Goal: Transaction & Acquisition: Purchase product/service

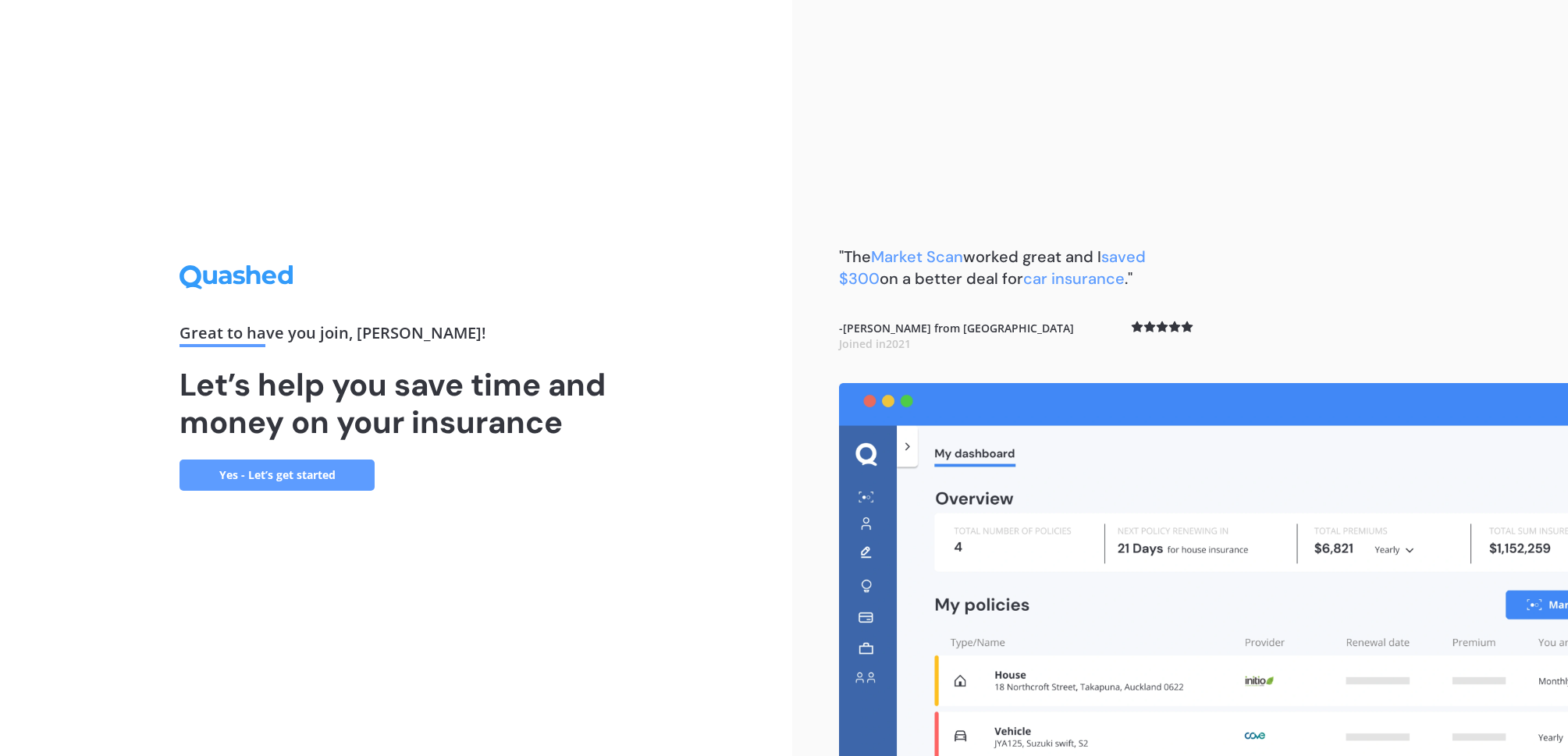
click at [300, 477] on link "Yes - Let’s get started" at bounding box center [276, 475] width 195 height 32
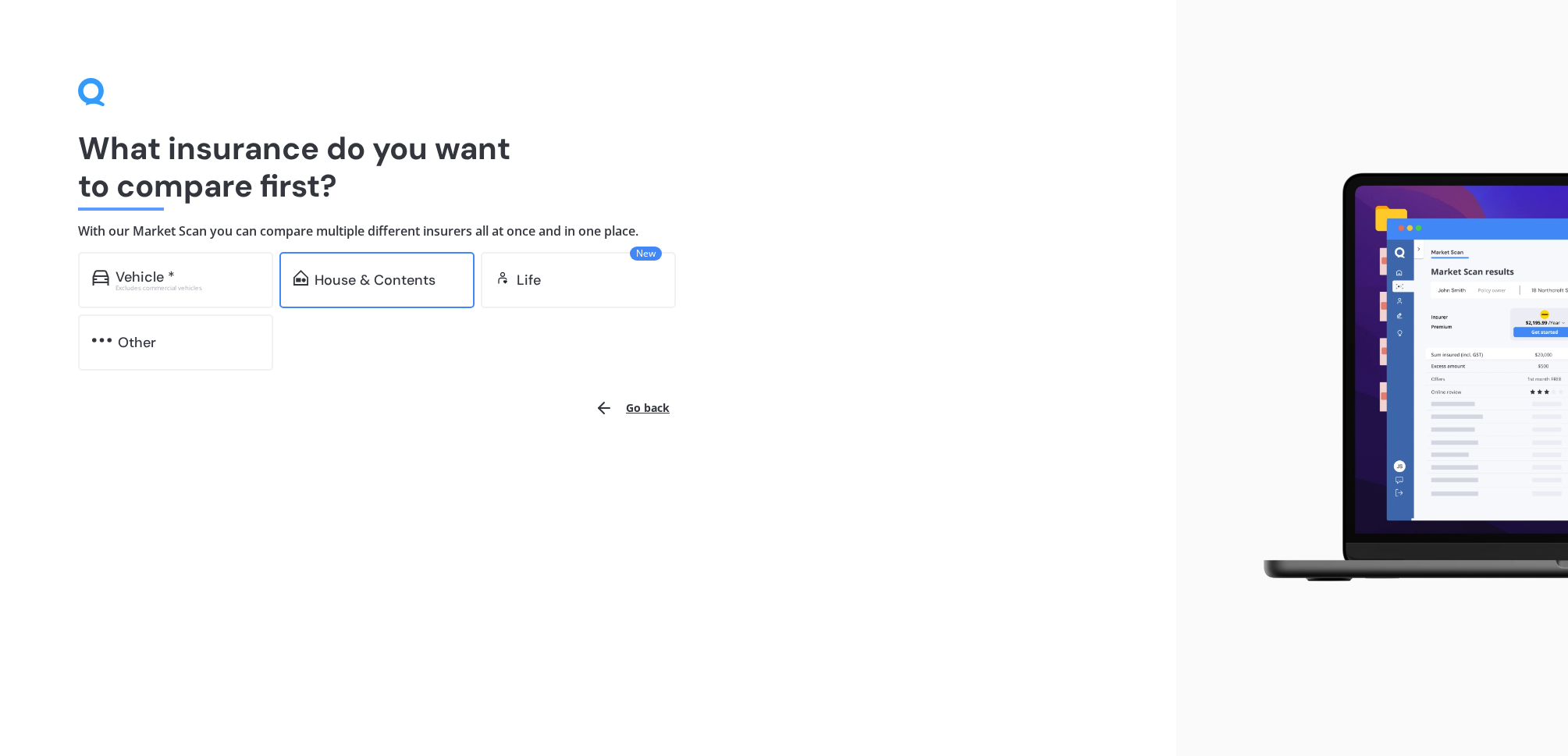
click at [359, 295] on div "House & Contents" at bounding box center [377, 279] width 195 height 56
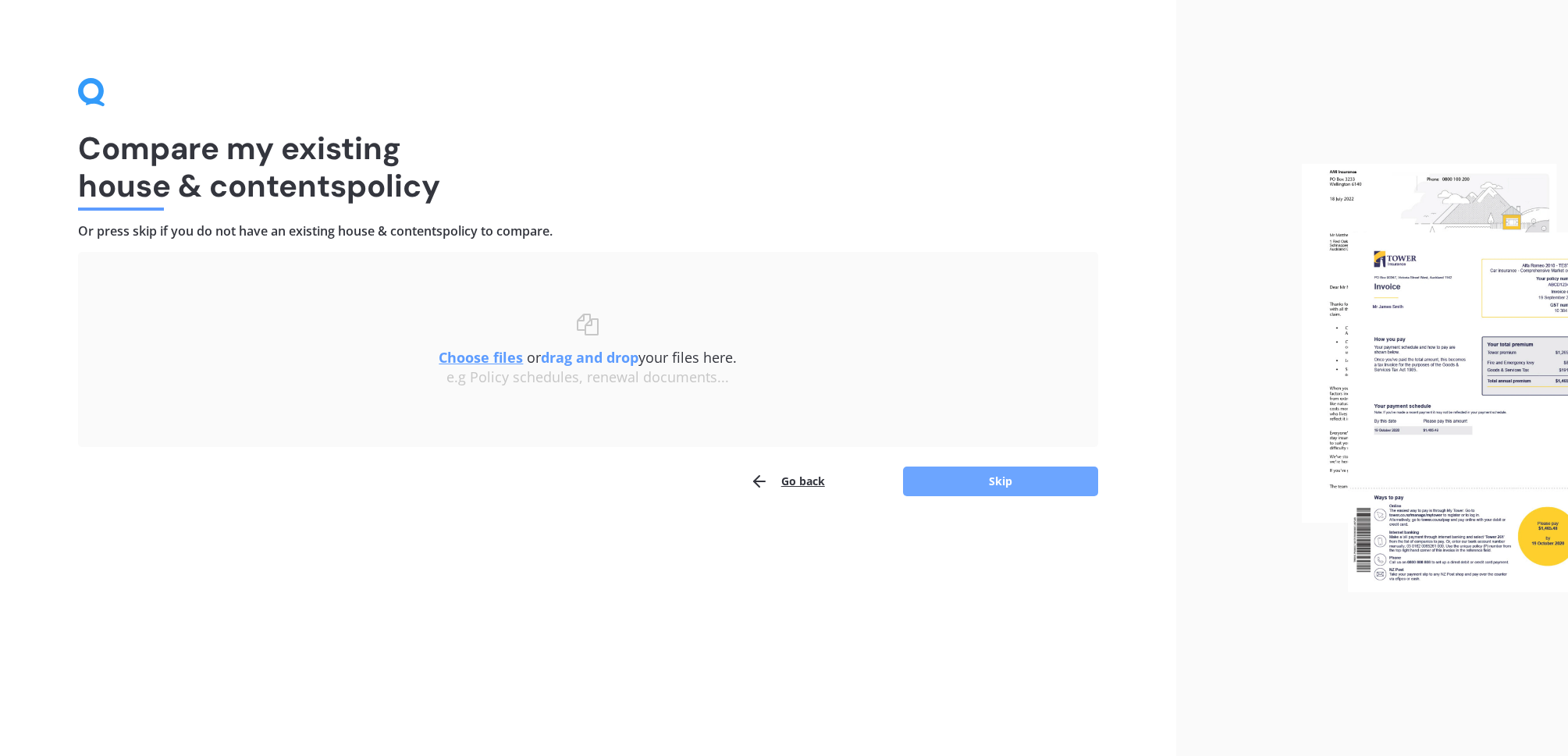
click at [980, 481] on button "Skip" at bounding box center [1000, 481] width 195 height 30
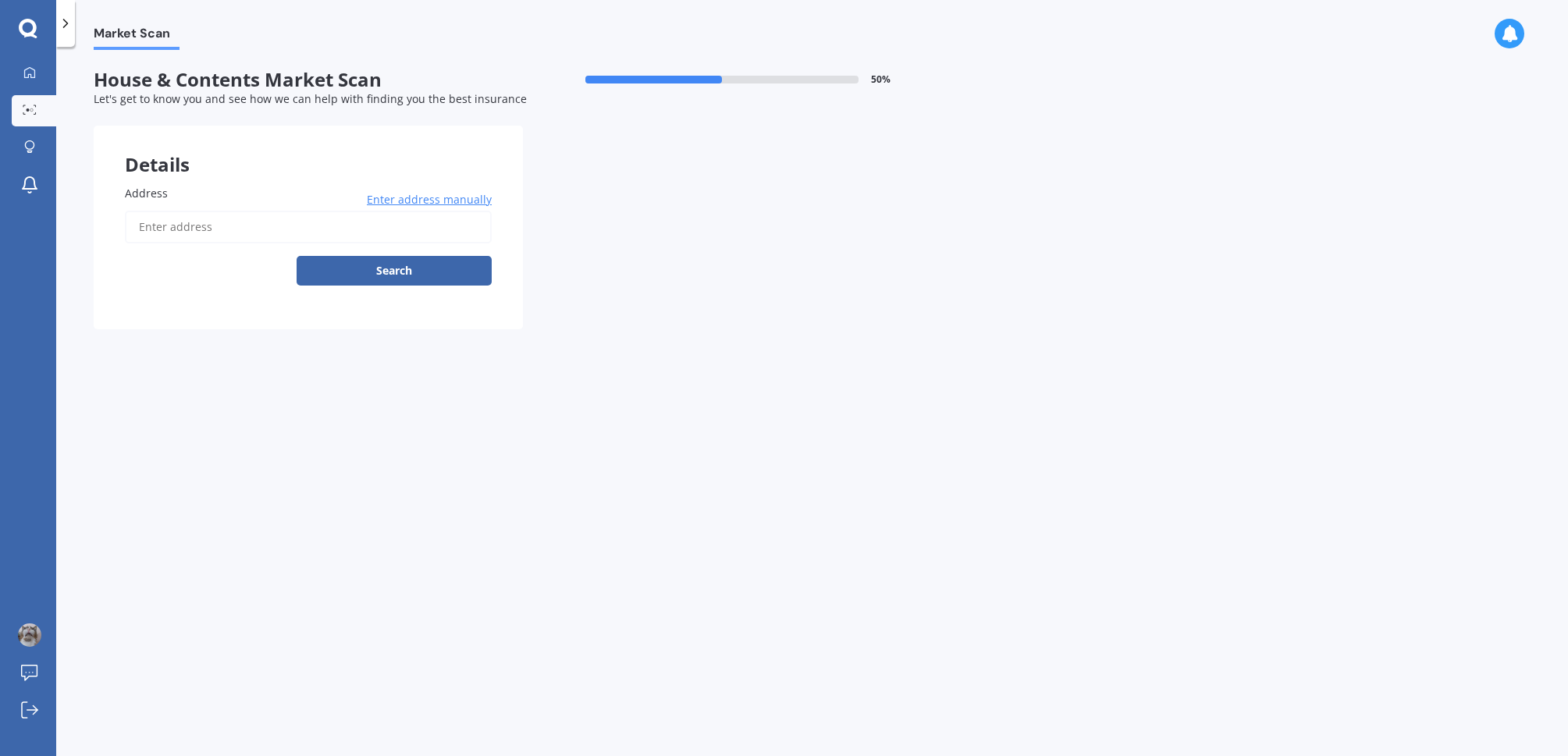
click at [246, 226] on input "Address" at bounding box center [308, 227] width 367 height 33
type input "255 The Parade, Island Bay, Wellington 6023"
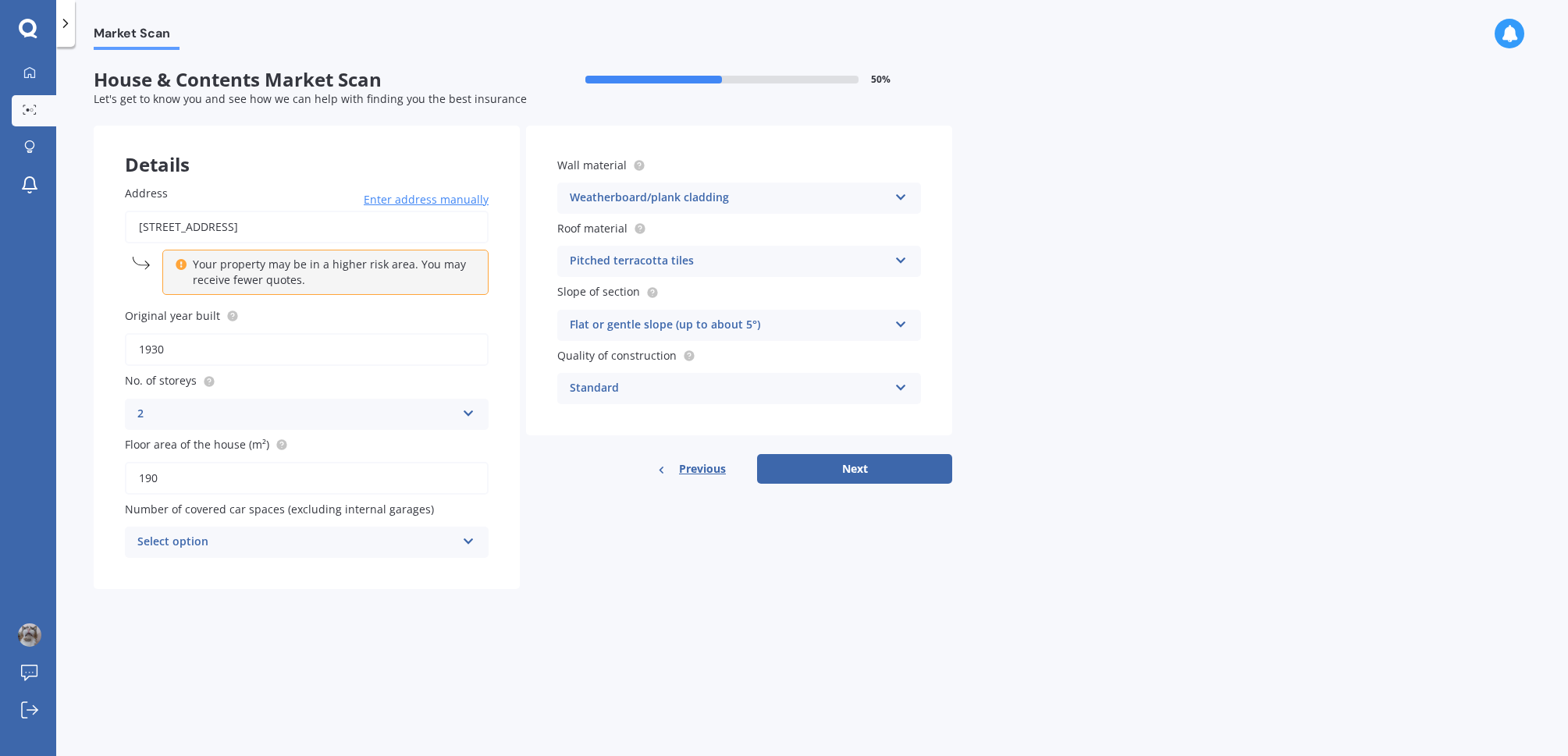
click at [252, 539] on div "Select option" at bounding box center [296, 542] width 318 height 19
click at [148, 625] on div "2" at bounding box center [306, 629] width 362 height 28
click at [727, 260] on div "Pitched terracotta tiles" at bounding box center [729, 261] width 318 height 19
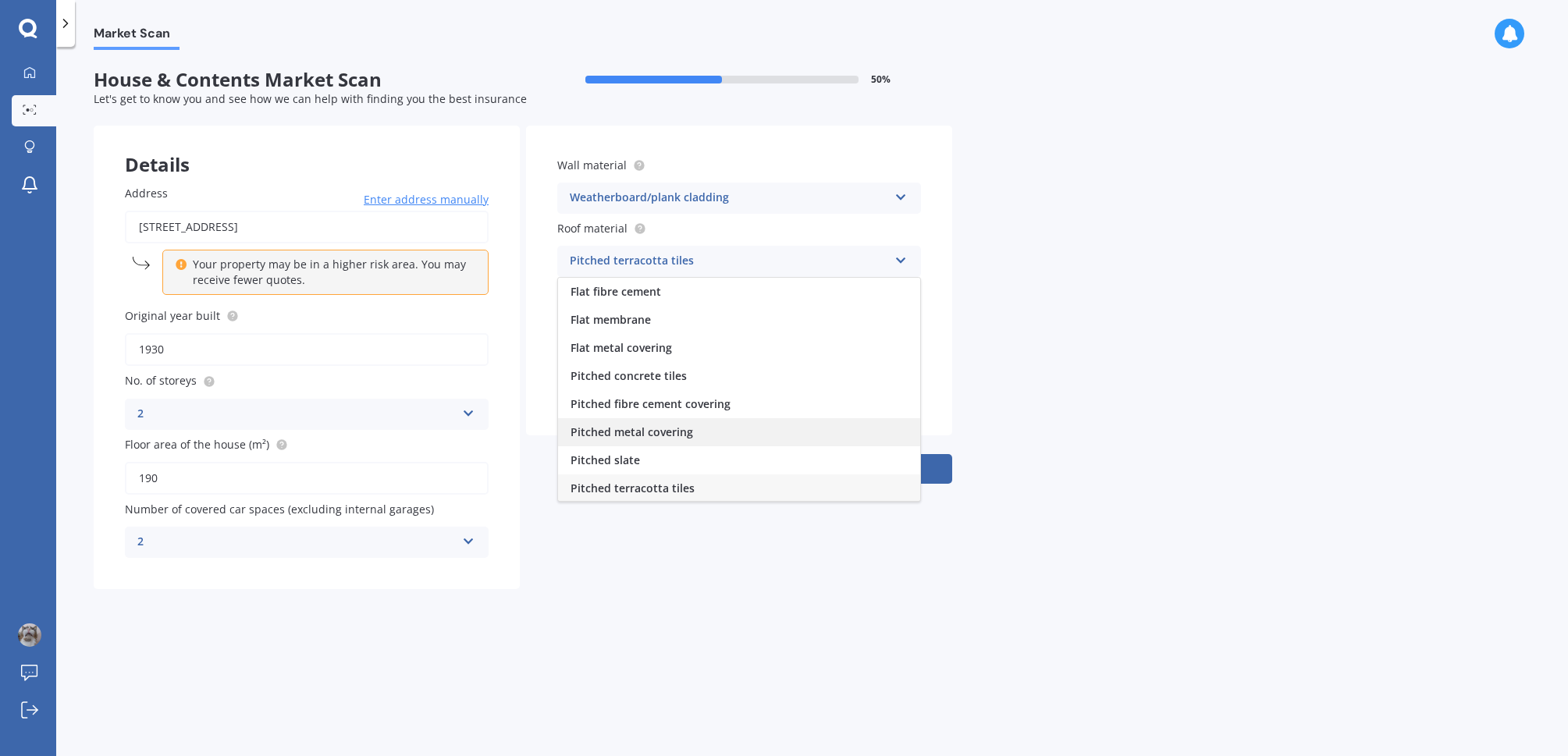
click at [638, 429] on span "Pitched metal covering" at bounding box center [632, 432] width 122 height 15
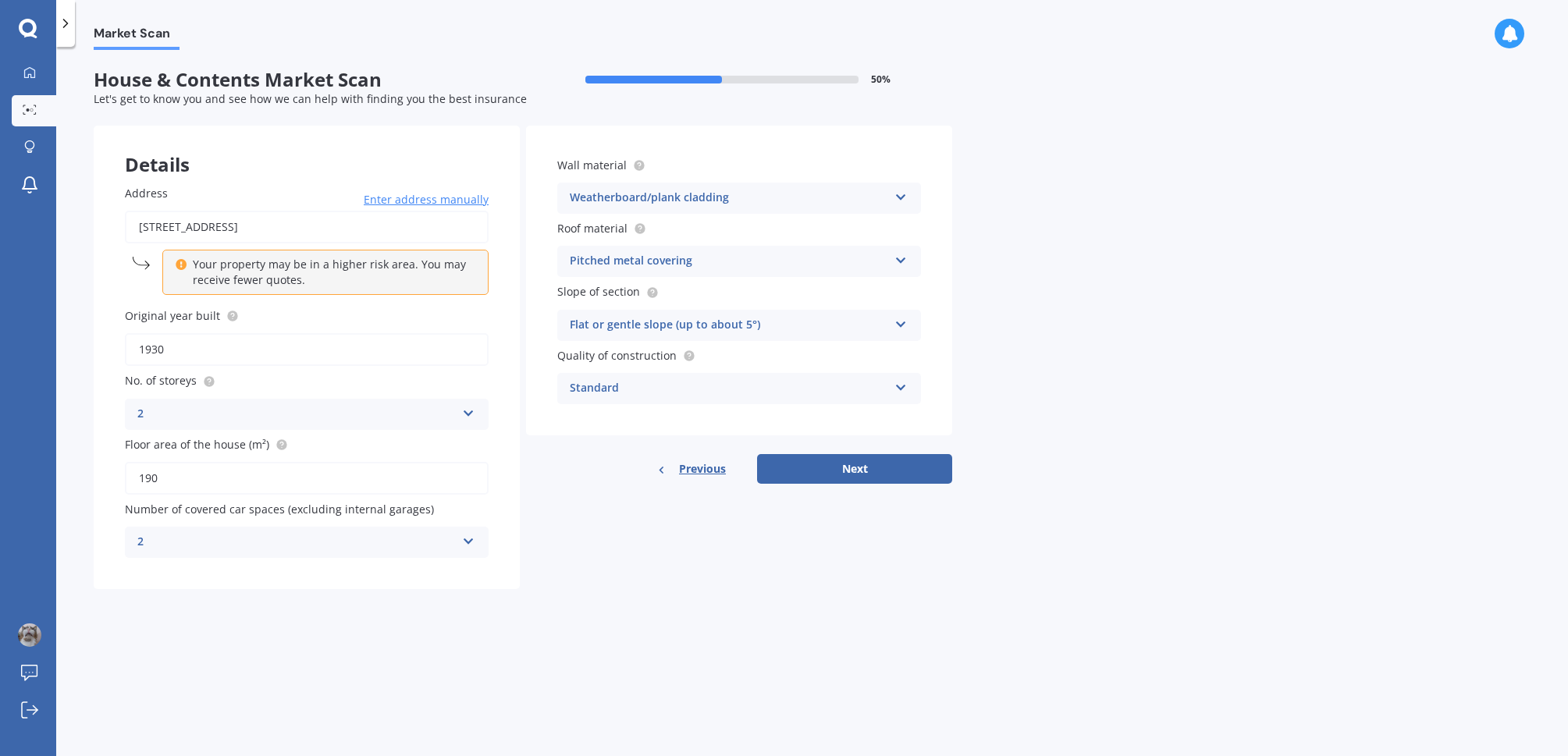
click at [638, 429] on div "Wall material Weatherboard/plank cladding Artificial weatherboard/plank claddin…" at bounding box center [739, 280] width 426 height 309
click at [670, 328] on div "Flat or gentle slope (up to about 5°)" at bounding box center [729, 325] width 318 height 19
click at [665, 388] on div "Standard" at bounding box center [729, 388] width 318 height 19
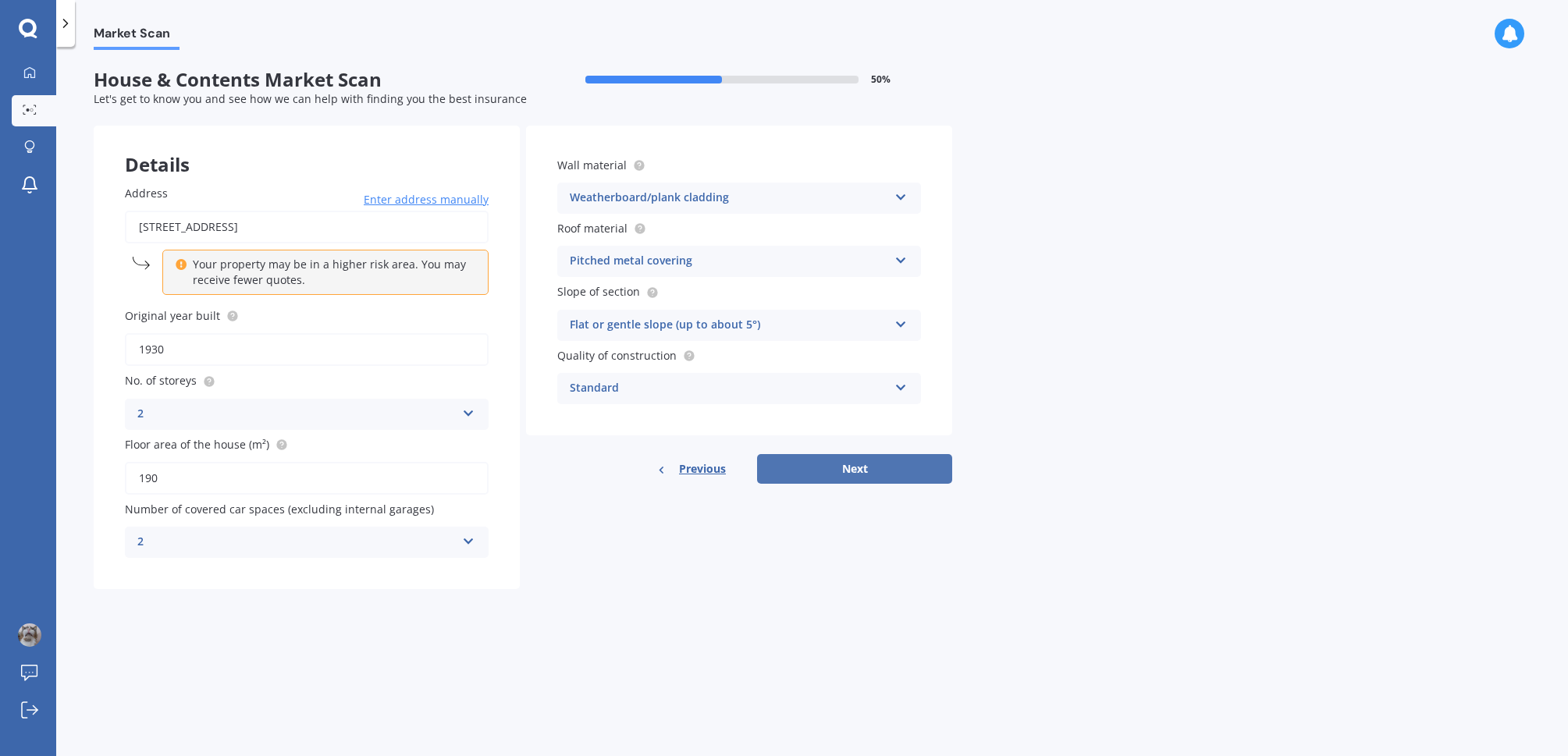
click at [805, 470] on button "Next" at bounding box center [854, 469] width 195 height 30
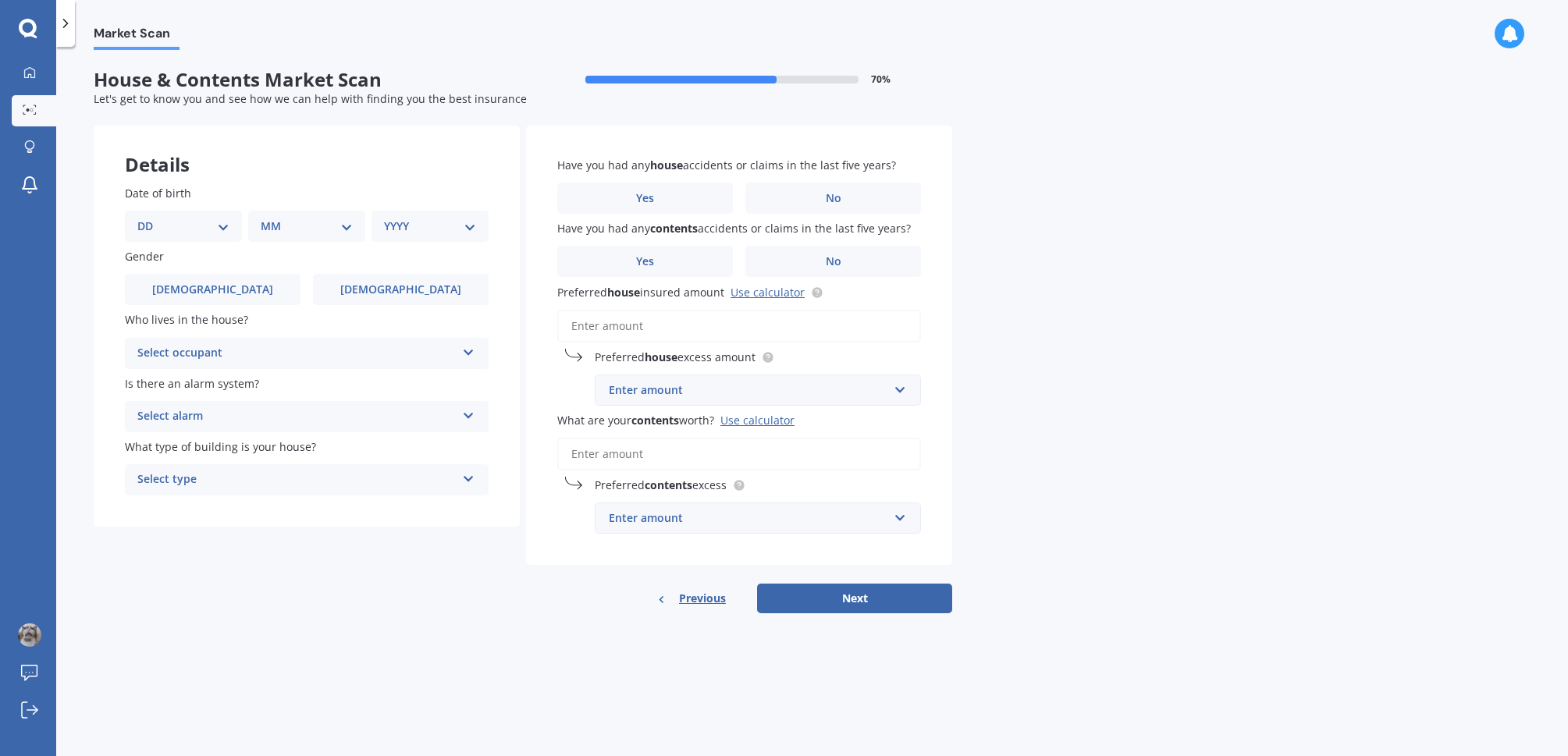
select select "14"
click at [266, 230] on div "MM 01 02 03 04 05 06 07 08 09 10 11 12" at bounding box center [309, 226] width 111 height 32
select select "08"
select select "1968"
click at [208, 296] on label "Male" at bounding box center [212, 290] width 175 height 32
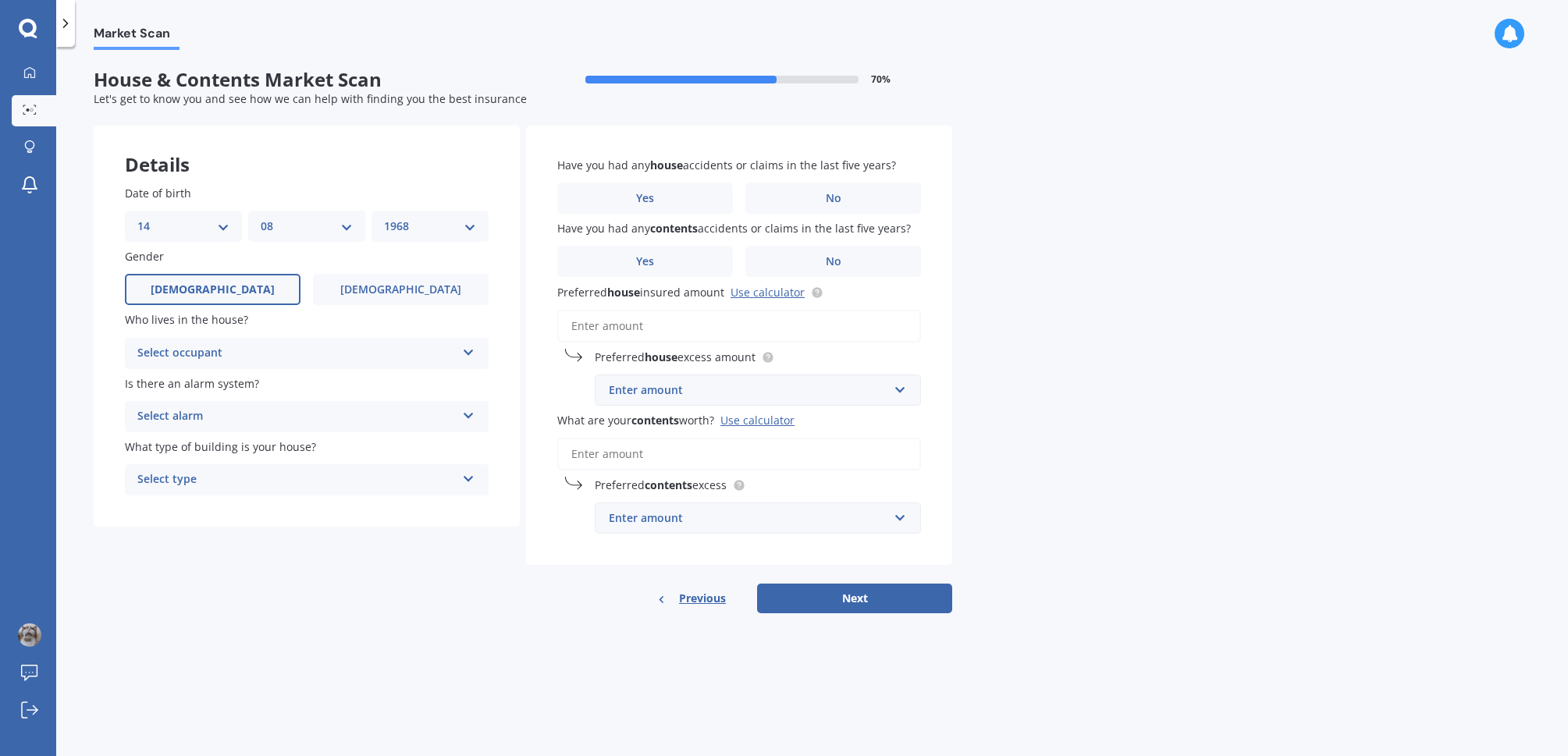
click at [0, 0] on input "Male" at bounding box center [0, 0] width 0 height 0
click at [208, 347] on div "Select occupant" at bounding box center [296, 354] width 318 height 19
click at [182, 376] on div "Owner" at bounding box center [306, 384] width 362 height 28
click at [216, 414] on div "Select alarm" at bounding box center [296, 417] width 318 height 19
click at [170, 481] on div "Yes, not monitored" at bounding box center [306, 475] width 362 height 28
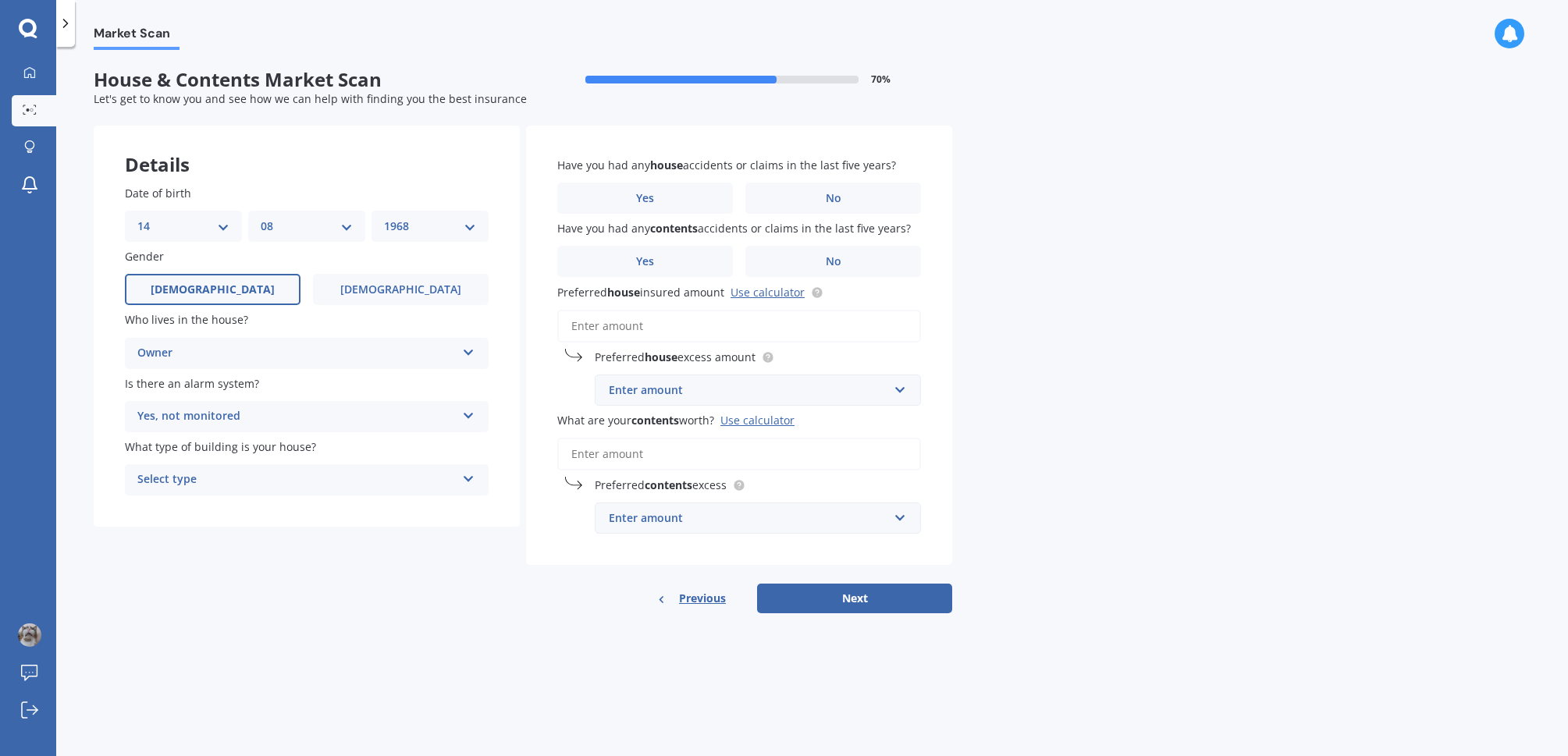
click at [207, 483] on div "Select type" at bounding box center [296, 480] width 318 height 19
click at [201, 510] on span "Freestanding" at bounding box center [173, 510] width 69 height 15
click at [805, 187] on label "No" at bounding box center [833, 198] width 175 height 32
click at [0, 0] on input "No" at bounding box center [0, 0] width 0 height 0
click at [799, 250] on label "No" at bounding box center [833, 261] width 175 height 32
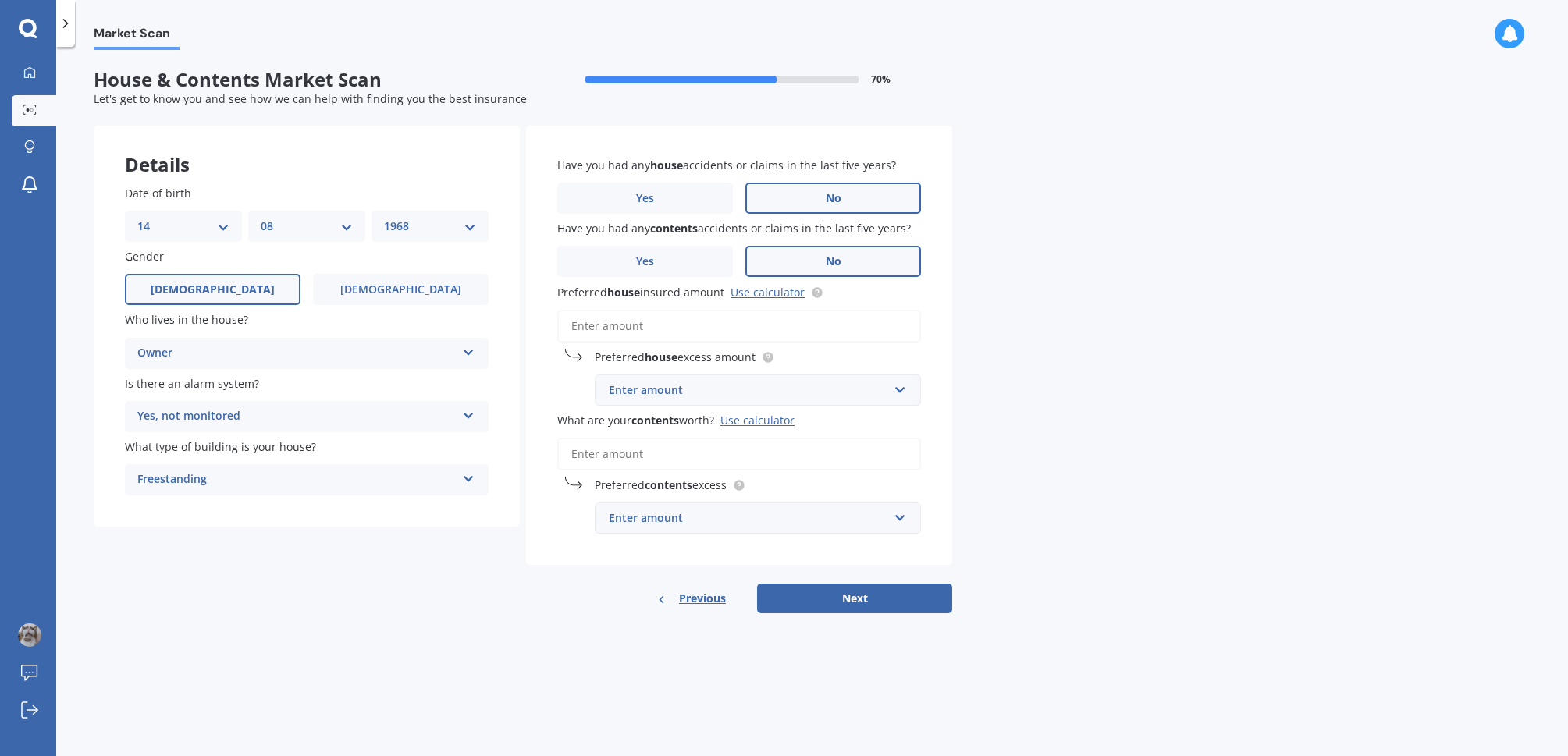
click at [0, 0] on input "No" at bounding box center [0, 0] width 0 height 0
click at [677, 320] on input "Preferred house insured amount Use calculator" at bounding box center [739, 326] width 364 height 33
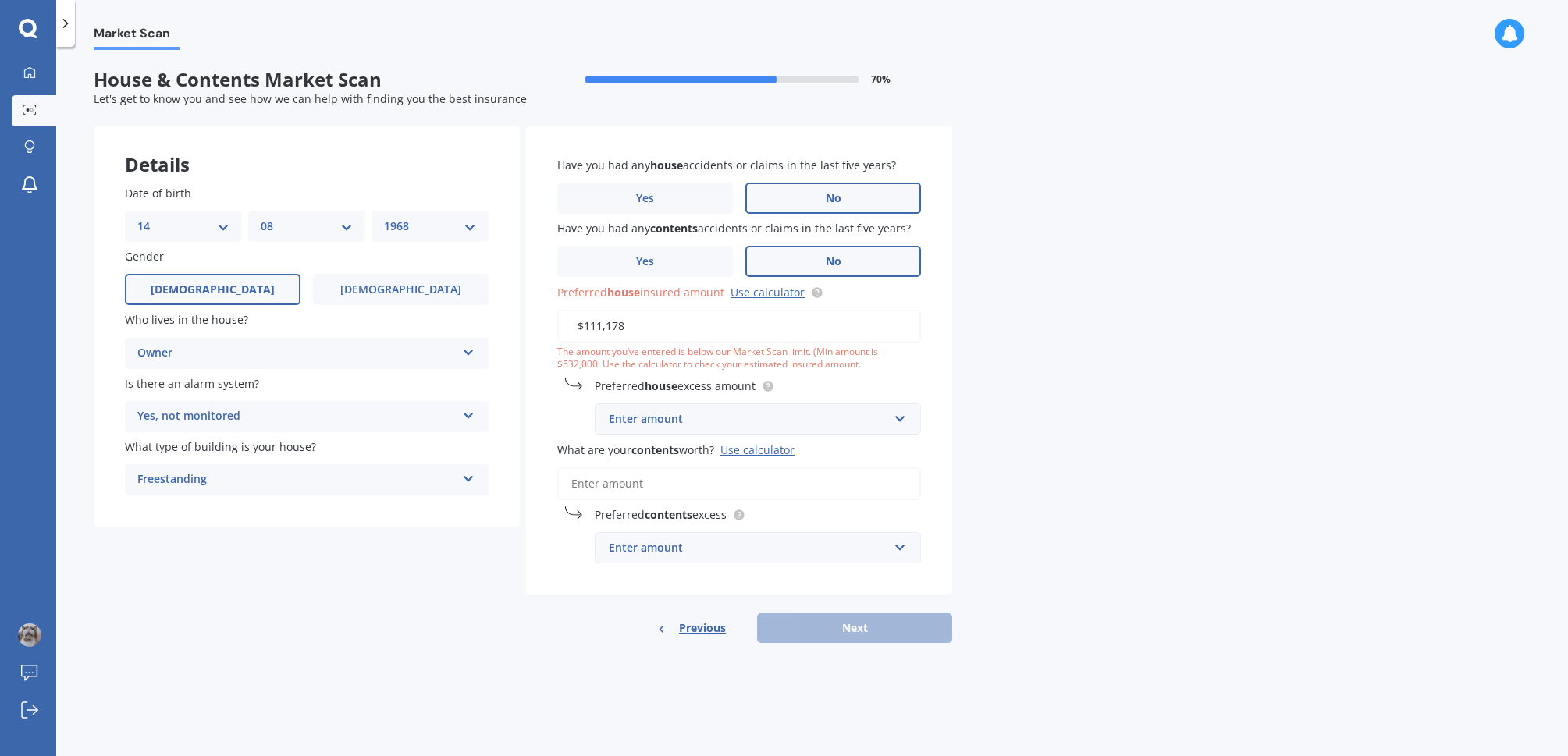
type input "$1,111,786"
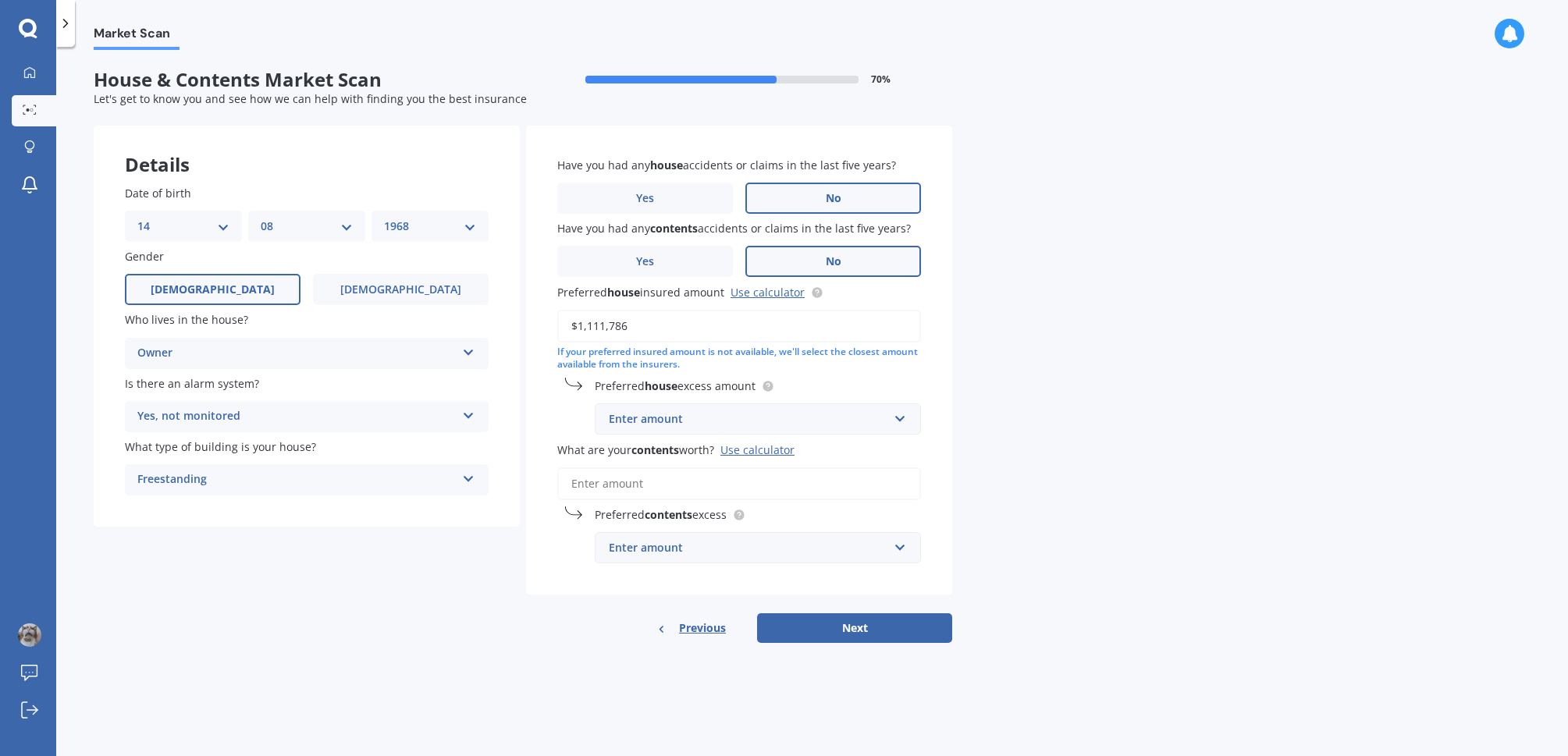
click at [711, 410] on div "Enter amount" at bounding box center [748, 419] width 279 height 17
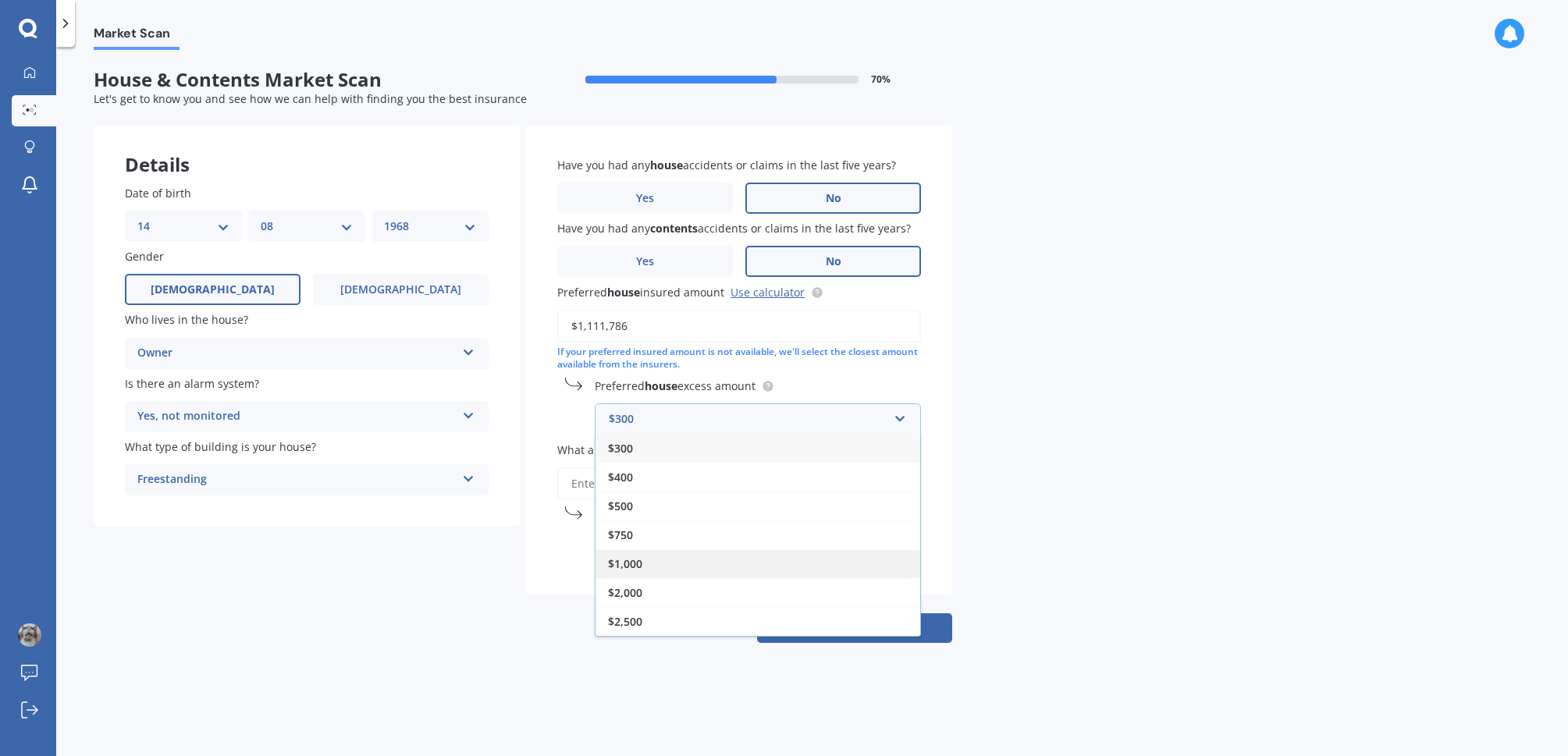
click at [644, 553] on div "$1,000" at bounding box center [757, 563] width 324 height 29
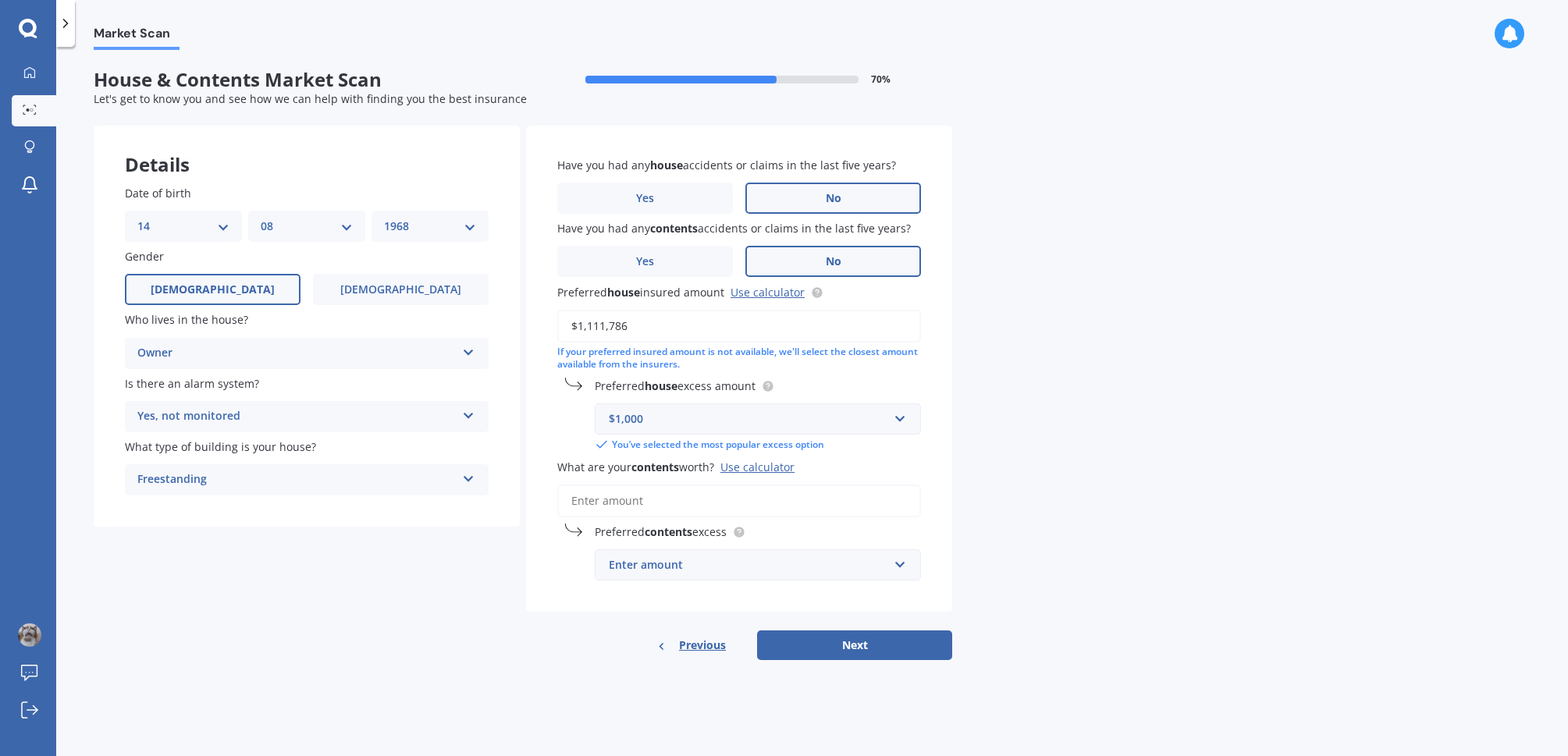
click at [666, 500] on input "What are your contents worth? Use calculator" at bounding box center [739, 501] width 364 height 33
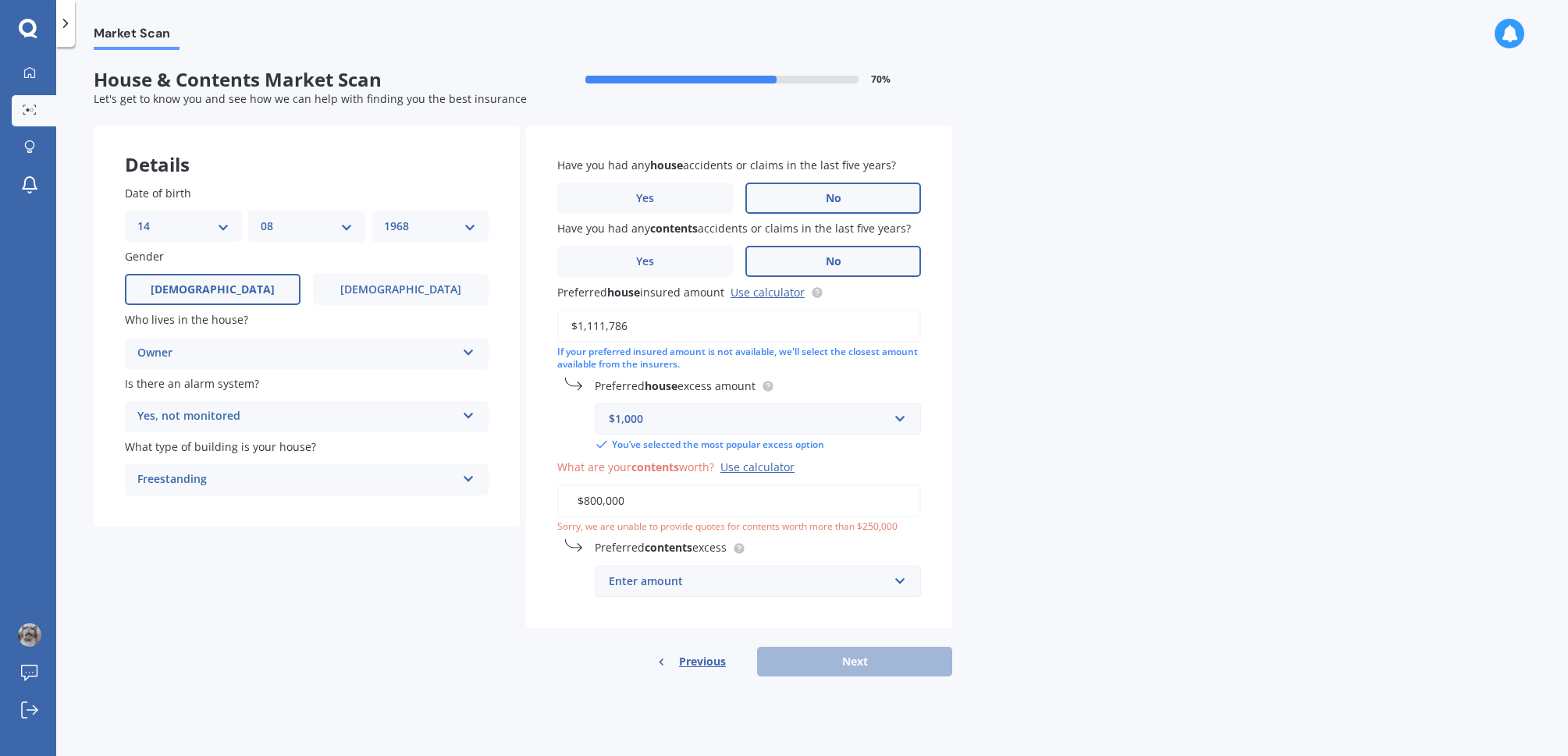
type input "$80,000"
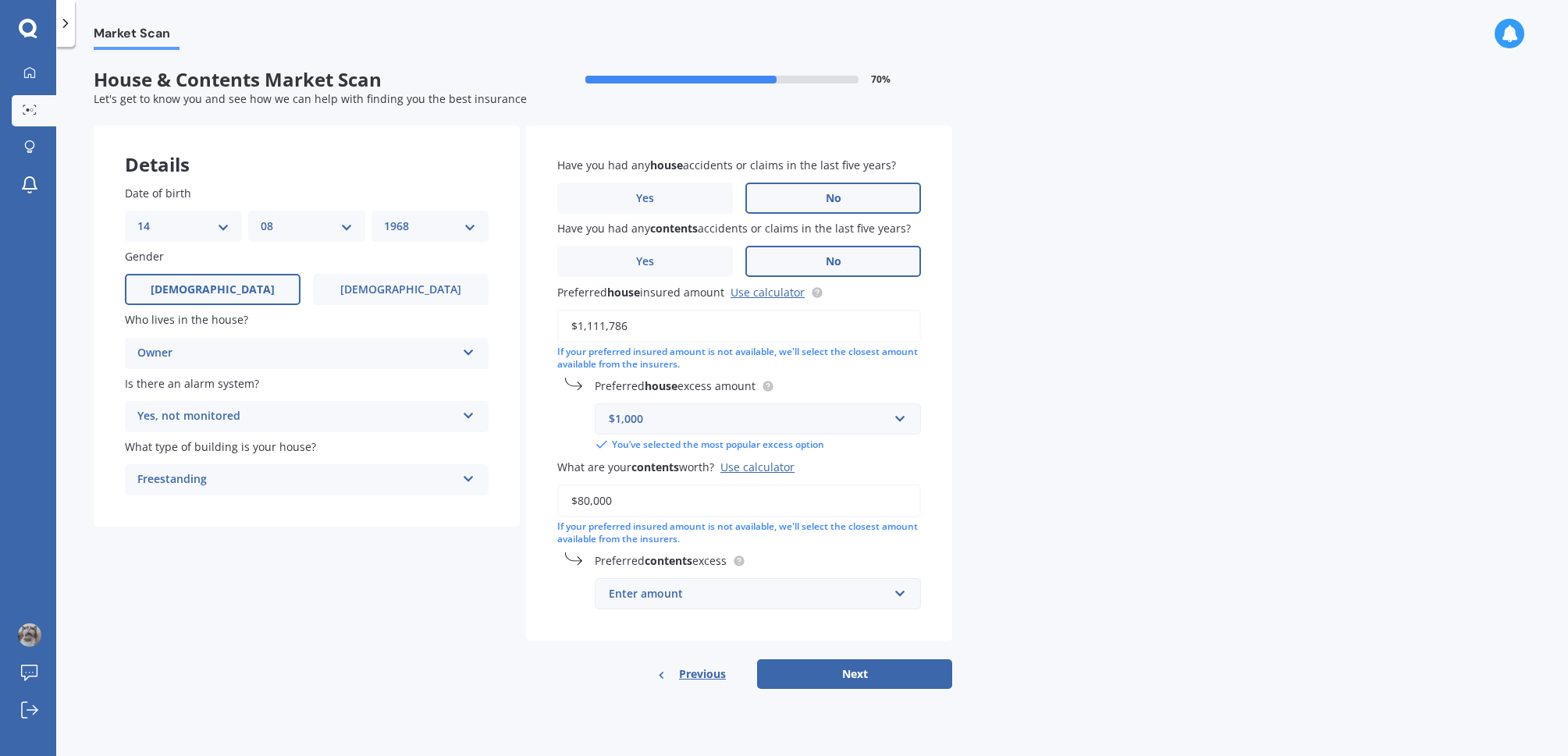
click at [719, 591] on div "Enter amount" at bounding box center [748, 593] width 279 height 17
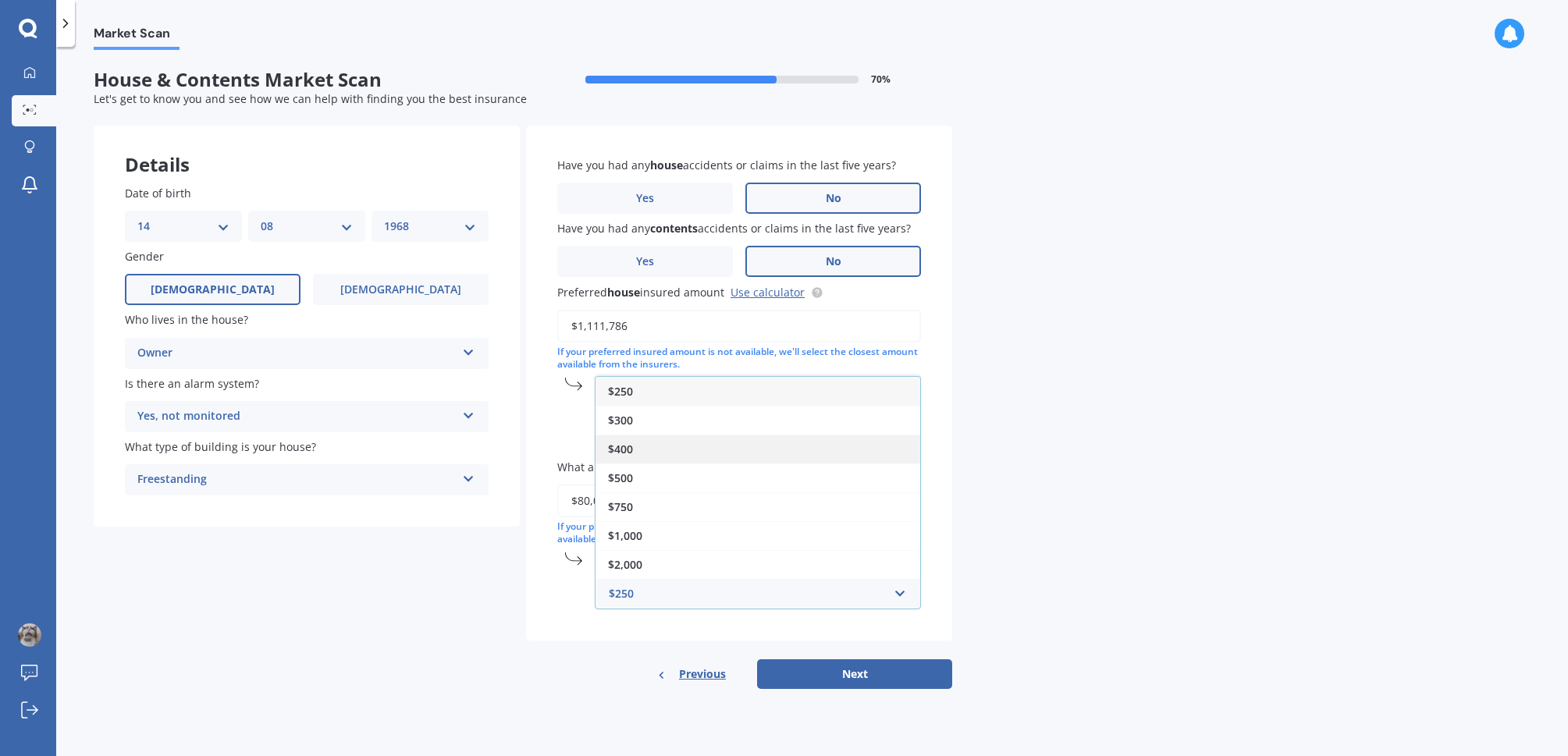
click at [643, 455] on div "$400" at bounding box center [757, 449] width 324 height 29
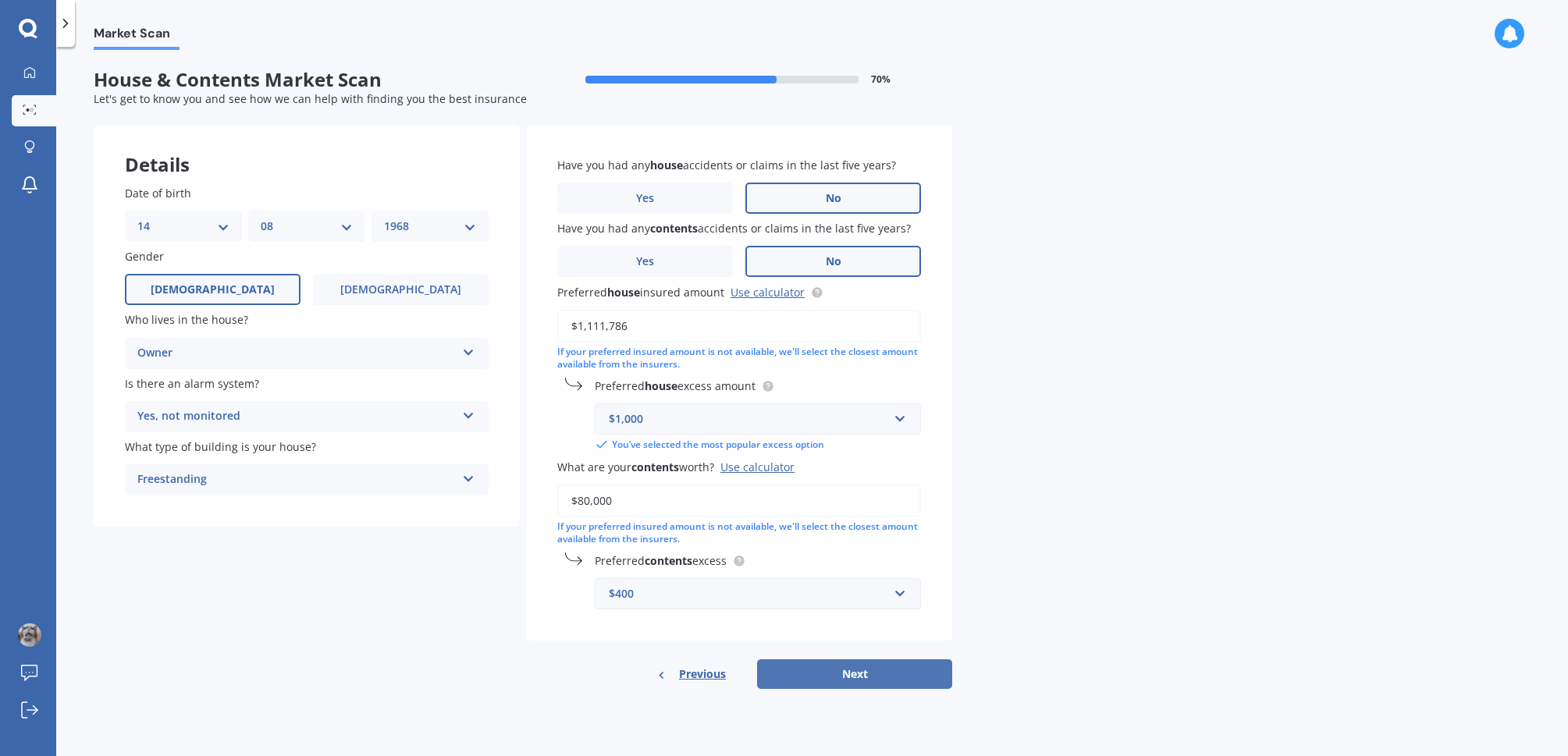
click at [803, 678] on button "Next" at bounding box center [854, 674] width 195 height 30
select select "14"
select select "08"
select select "1968"
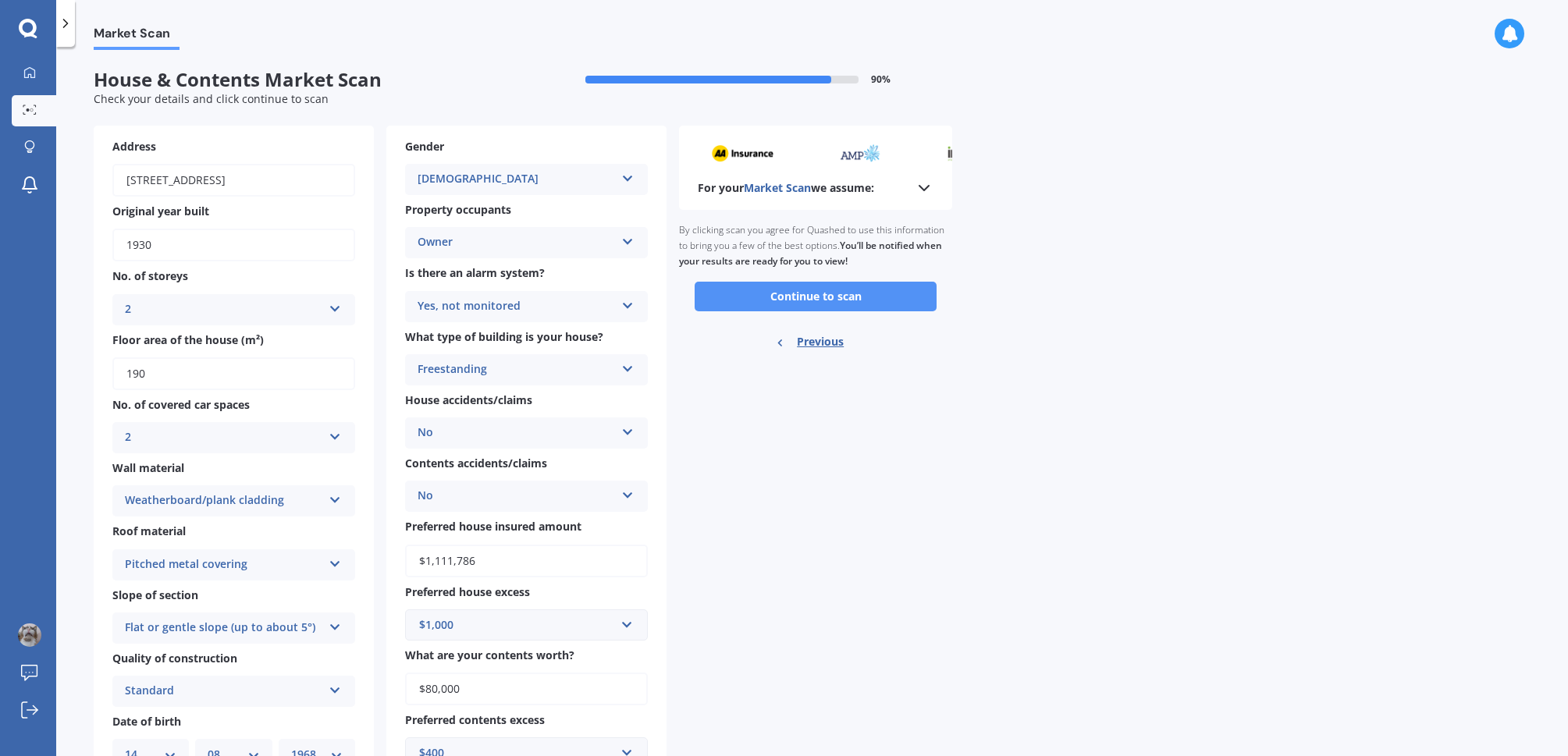
click at [806, 295] on button "Continue to scan" at bounding box center [816, 297] width 242 height 30
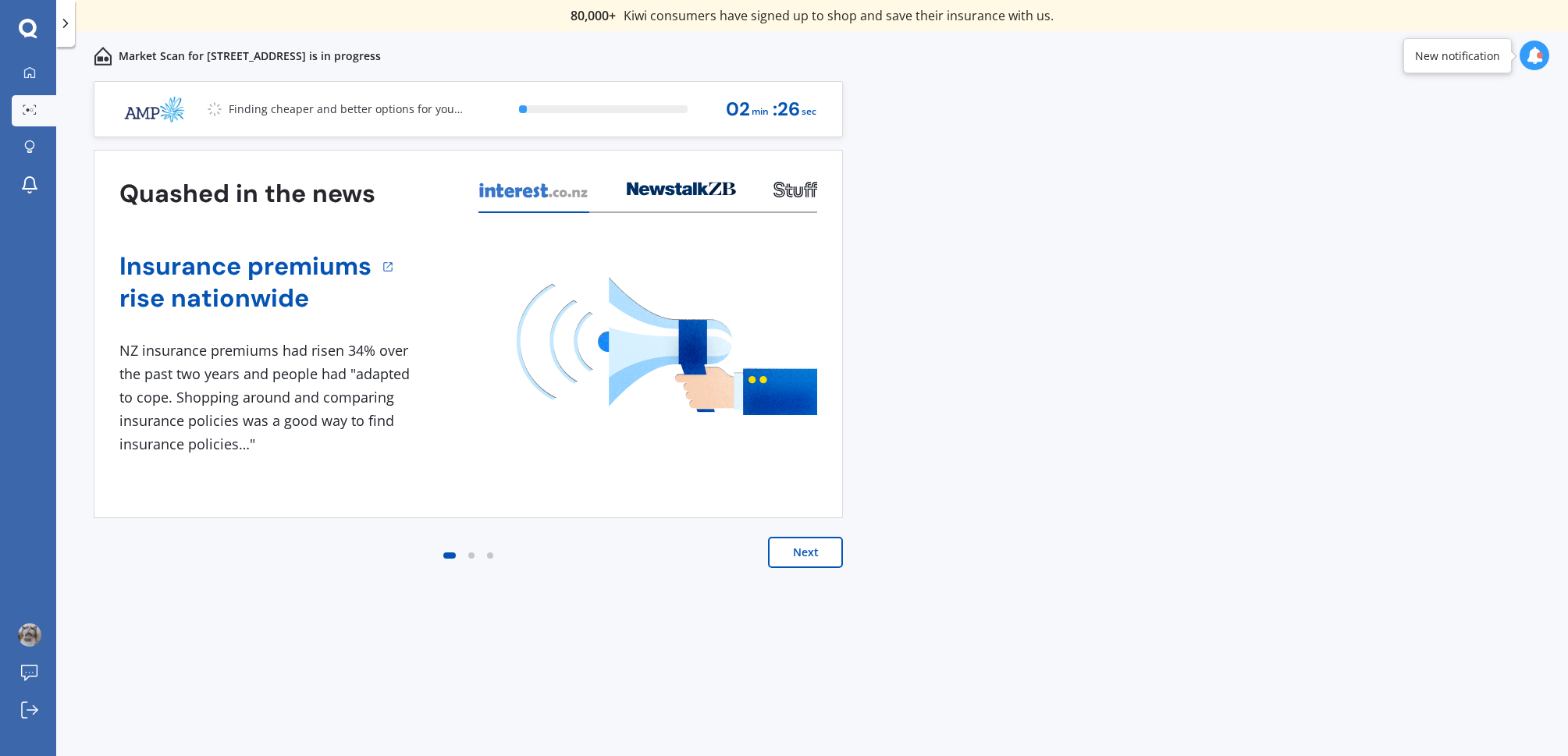
click at [754, 365] on img at bounding box center [666, 346] width 301 height 138
